Goal: Check status: Check status

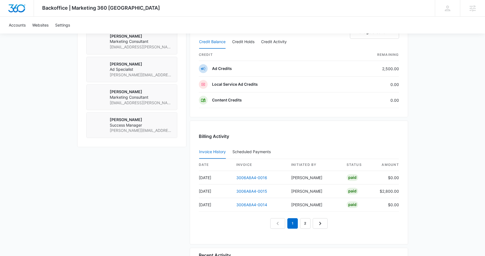
scroll to position [442, 0]
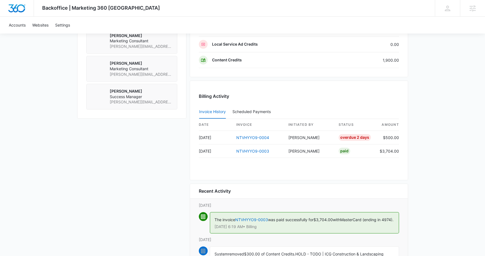
scroll to position [509, 0]
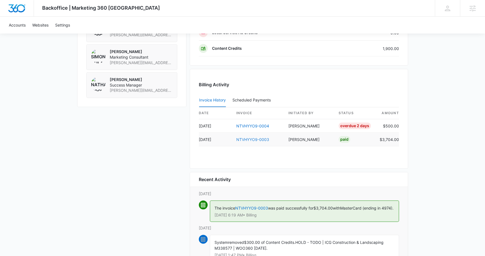
click at [256, 137] on link "NTVHYYO9-0003" at bounding box center [253, 139] width 33 height 5
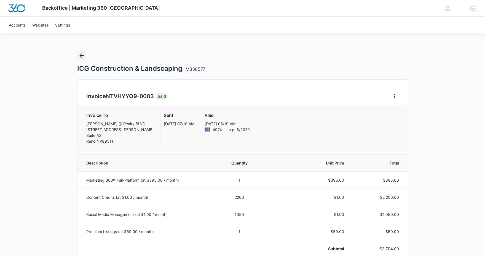
click at [83, 58] on icon "Back" at bounding box center [81, 55] width 7 height 7
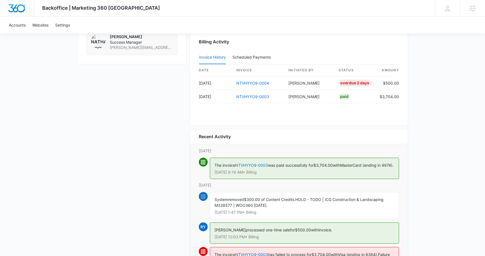
scroll to position [607, 0]
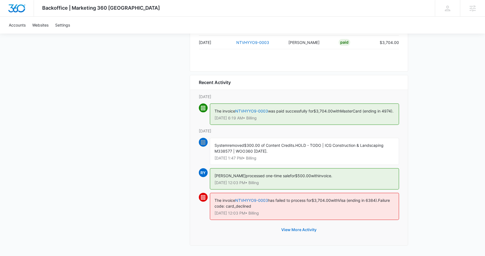
click at [287, 227] on button "View More Activity" at bounding box center [299, 229] width 46 height 13
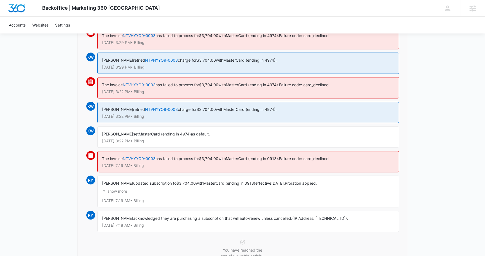
scroll to position [253, 0]
click at [117, 189] on p "show more" at bounding box center [118, 191] width 20 height 4
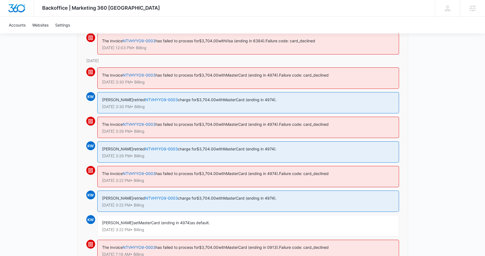
scroll to position [0, 0]
